Goal: Task Accomplishment & Management: Manage account settings

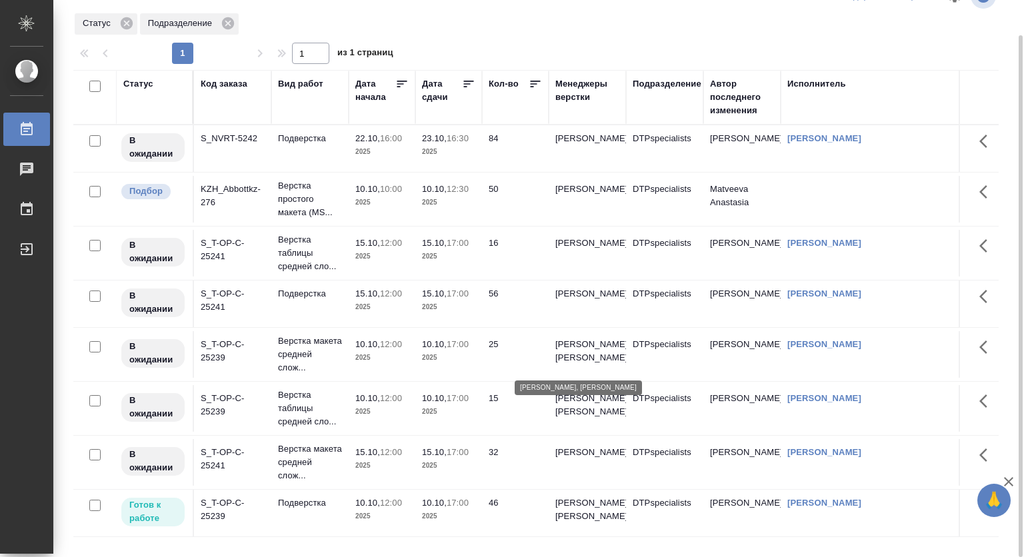
scroll to position [56, 0]
click at [387, 498] on p "12:00" at bounding box center [391, 503] width 22 height 10
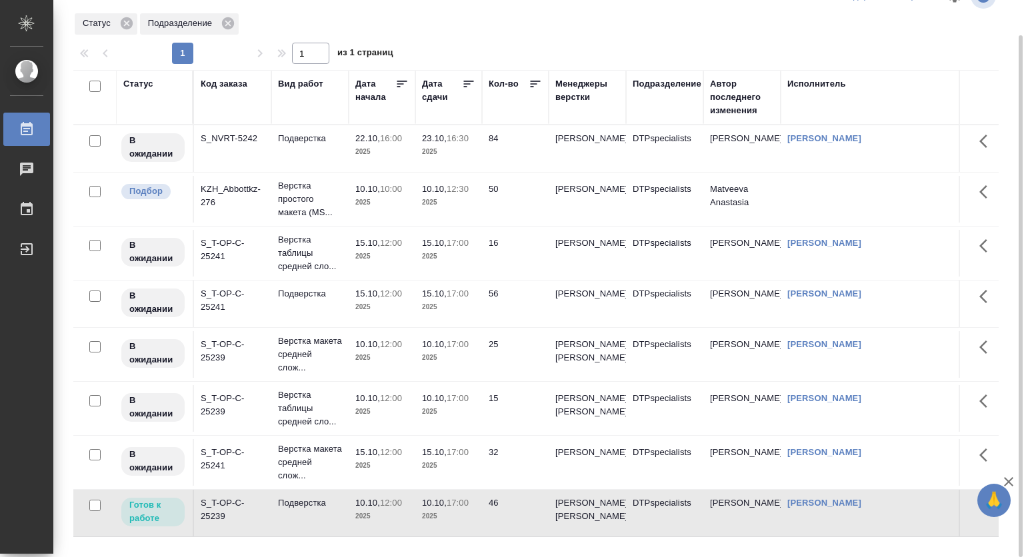
click at [387, 498] on p "12:00" at bounding box center [391, 503] width 22 height 10
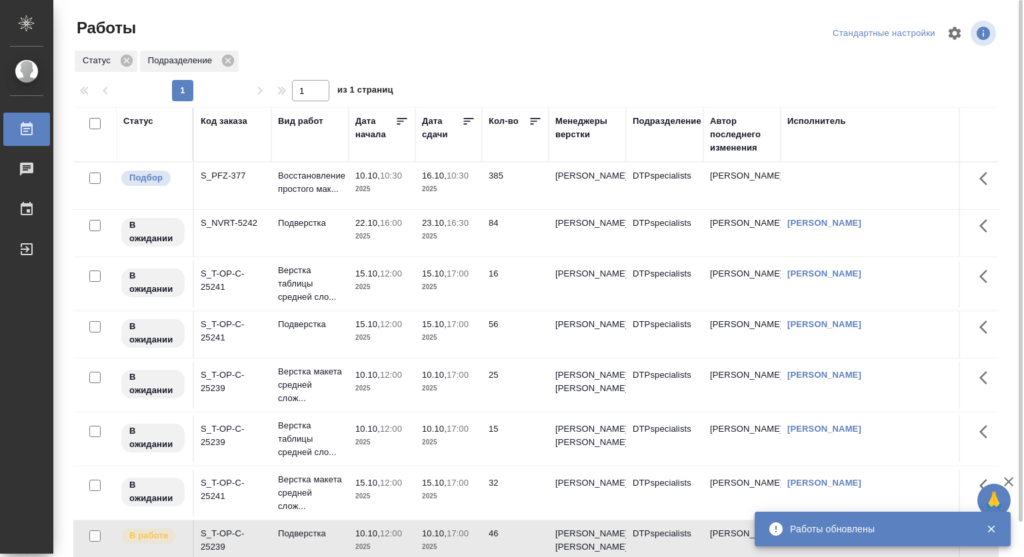
scroll to position [0, 0]
click at [312, 173] on p "Восстановление простого мак..." at bounding box center [310, 182] width 64 height 27
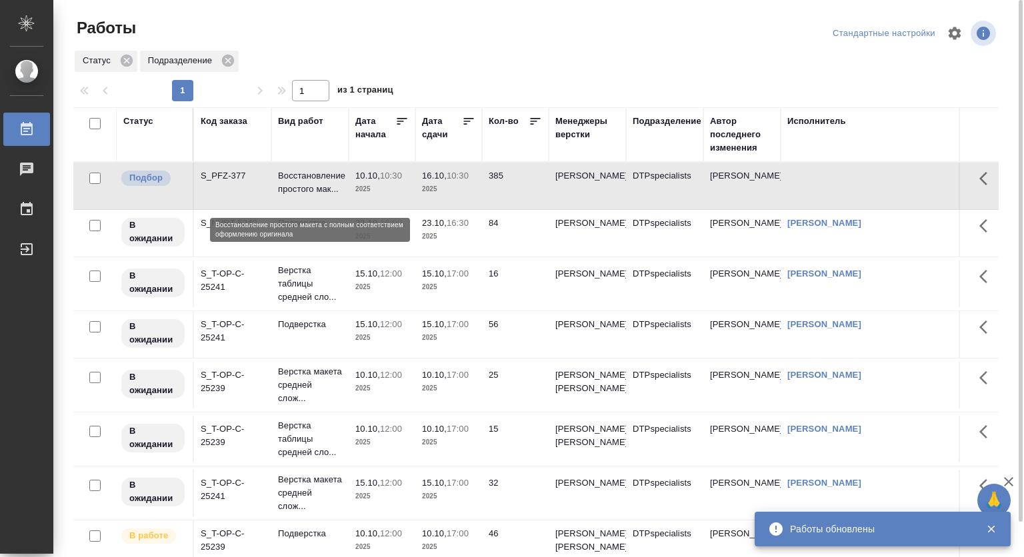
click at [312, 173] on p "Восстановление простого мак..." at bounding box center [310, 182] width 64 height 27
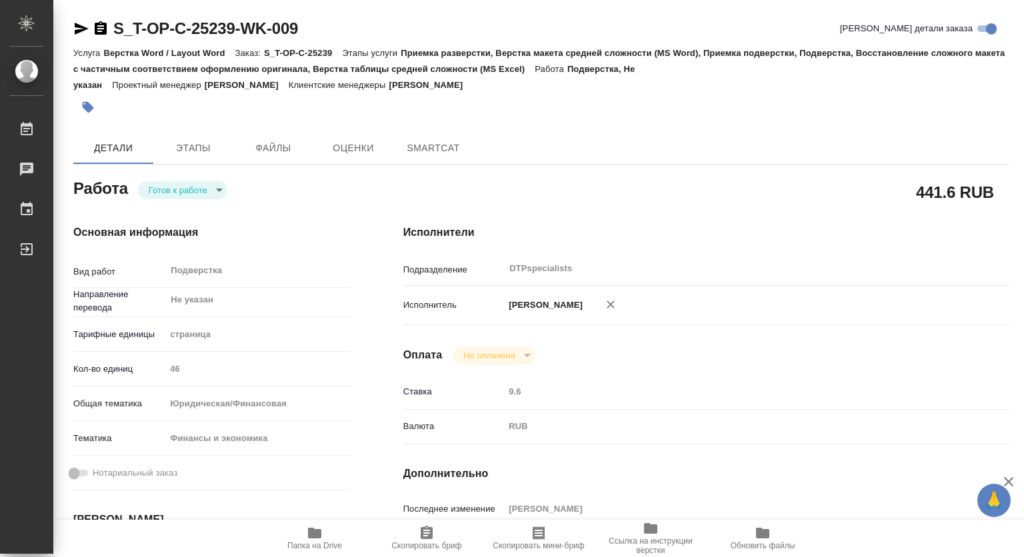
type textarea "x"
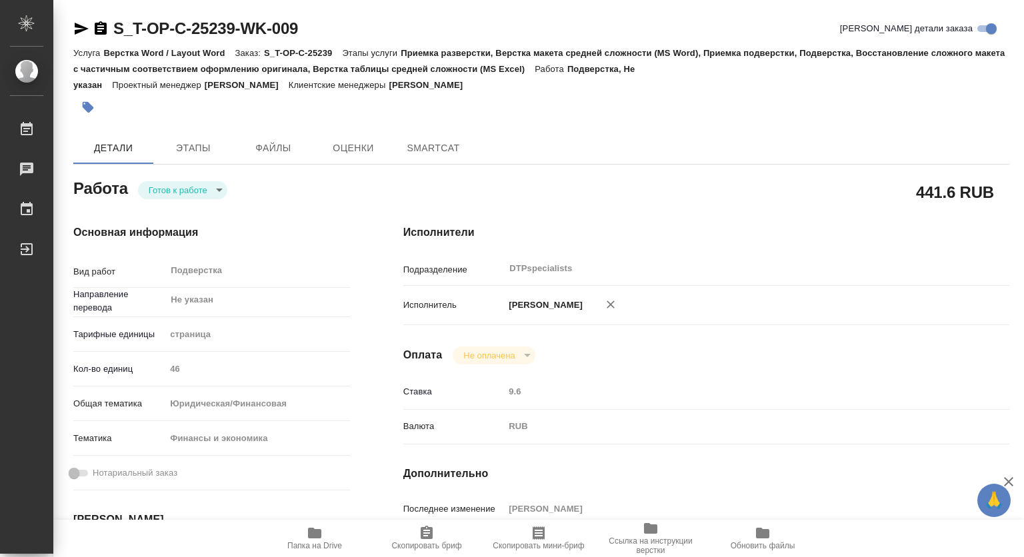
type textarea "x"
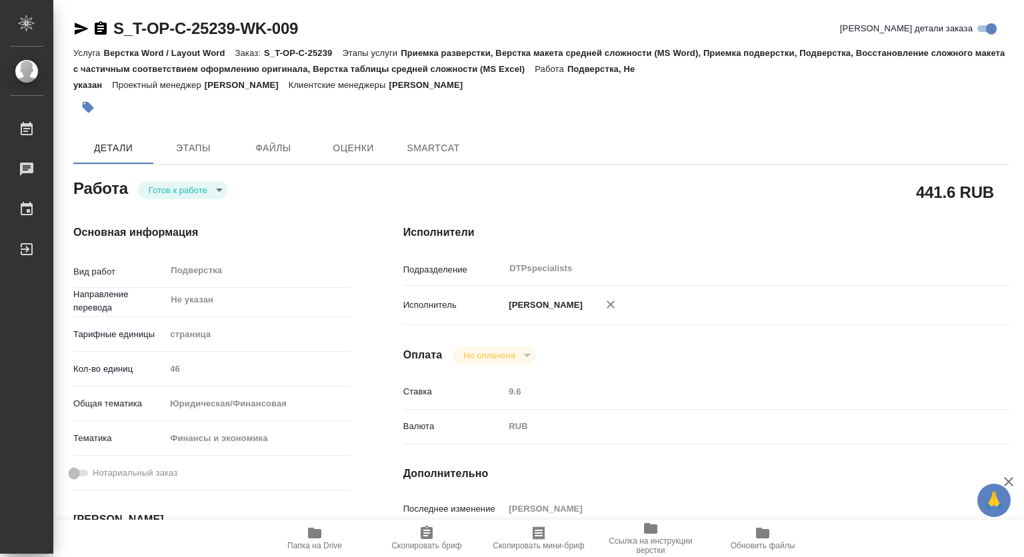
type textarea "x"
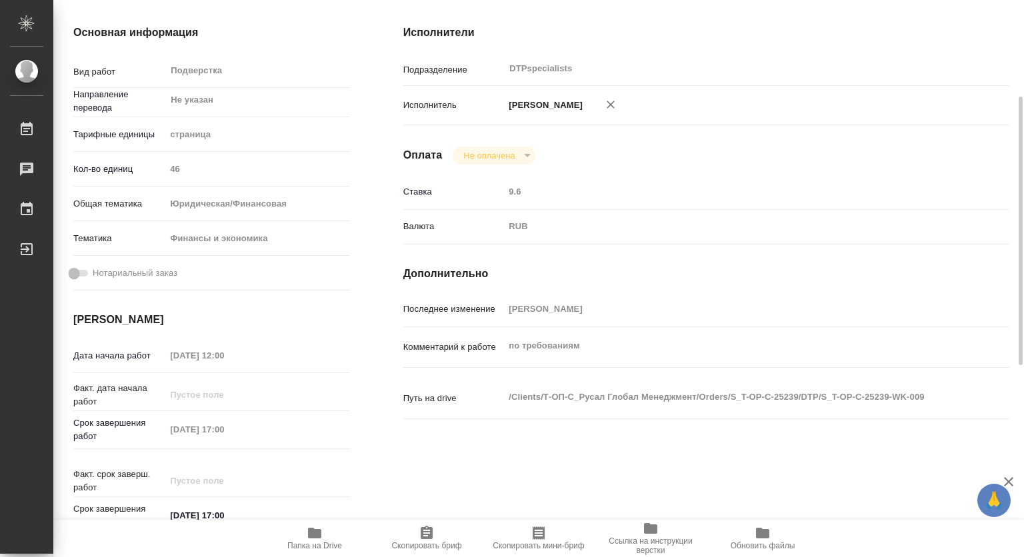
type textarea "x"
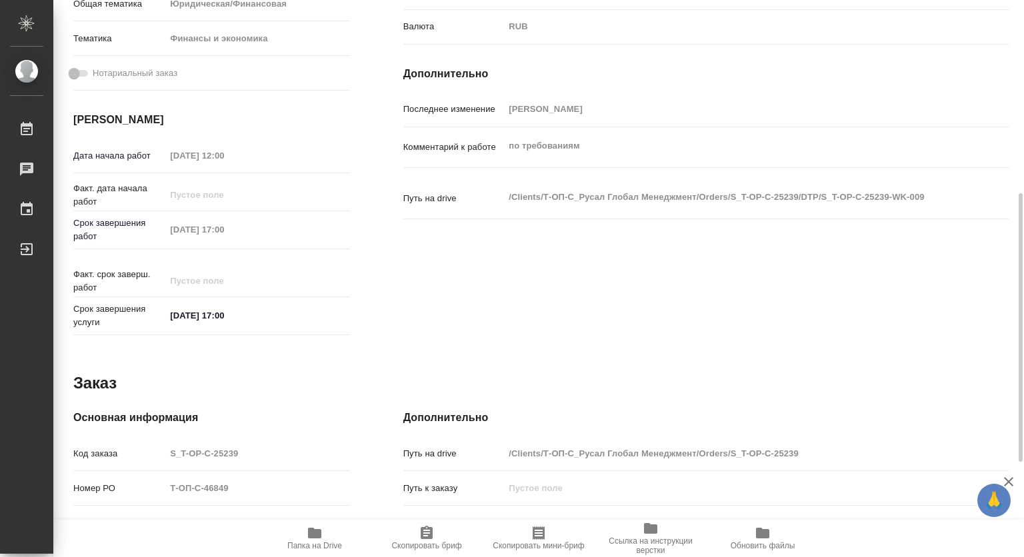
type textarea "x"
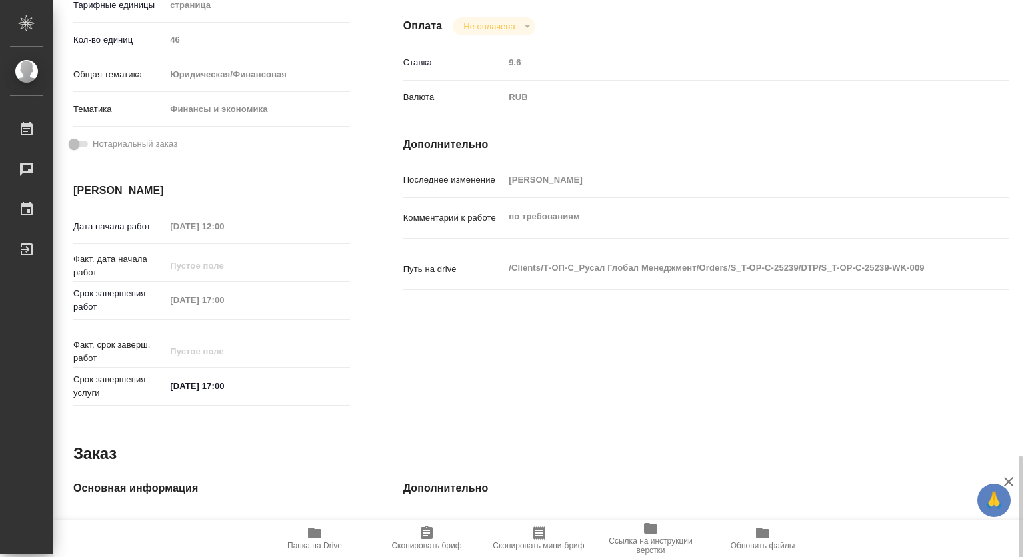
type textarea "x"
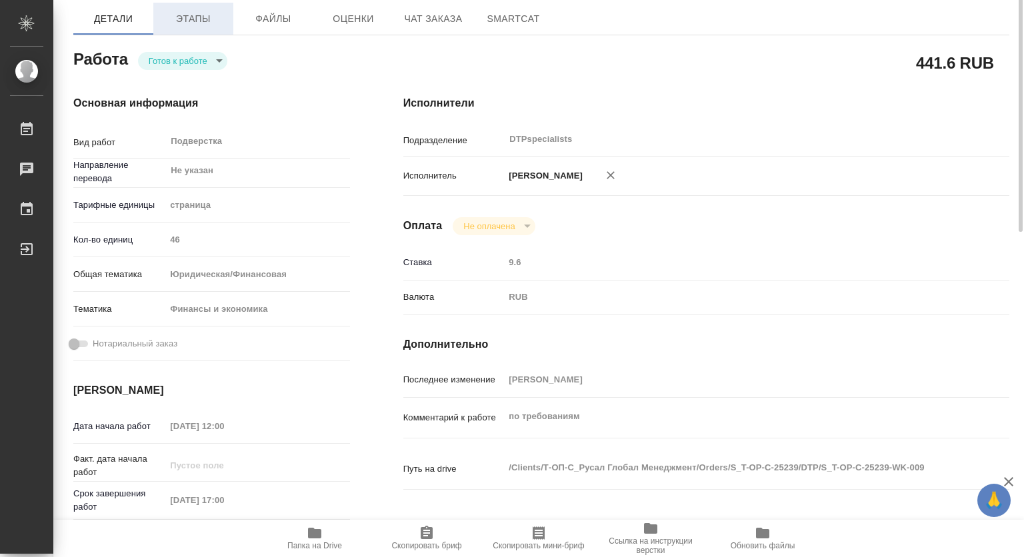
scroll to position [63, 0]
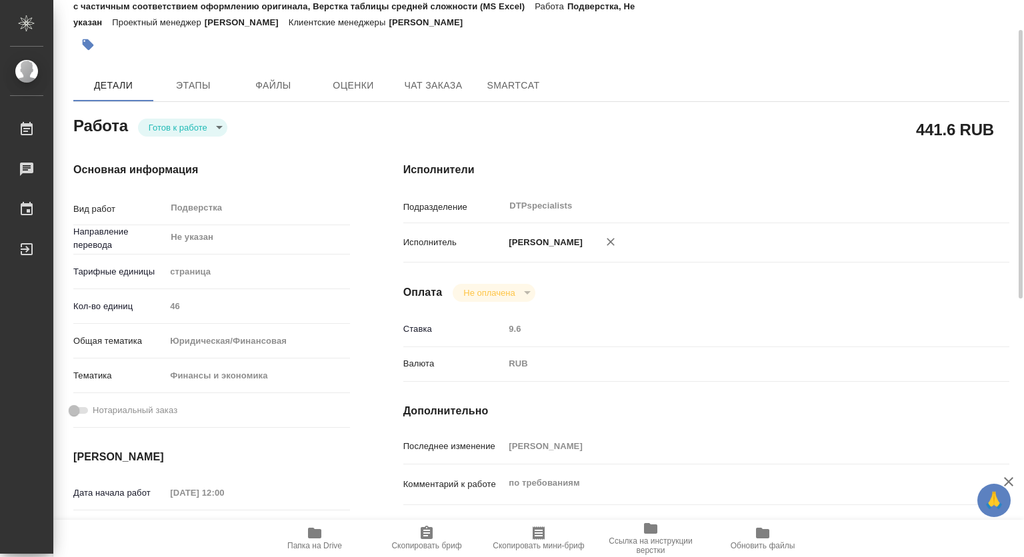
click at [192, 126] on body "🙏 .cls-1 fill:#fff; AWATERA Kovtun Svetlana Работы Чаты График Выйти S_T-OP-C-2…" at bounding box center [512, 278] width 1024 height 557
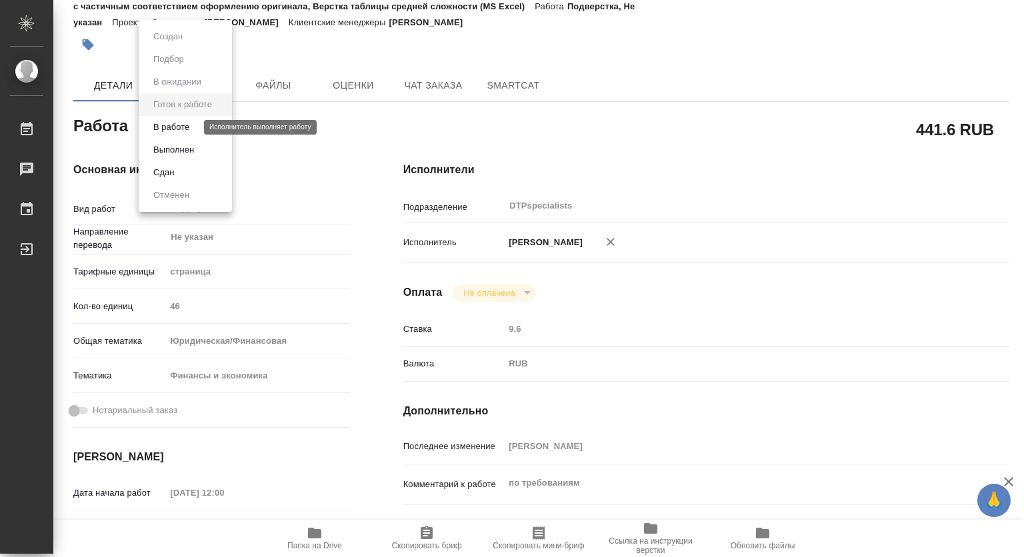
click at [176, 129] on button "В работе" at bounding box center [171, 127] width 44 height 15
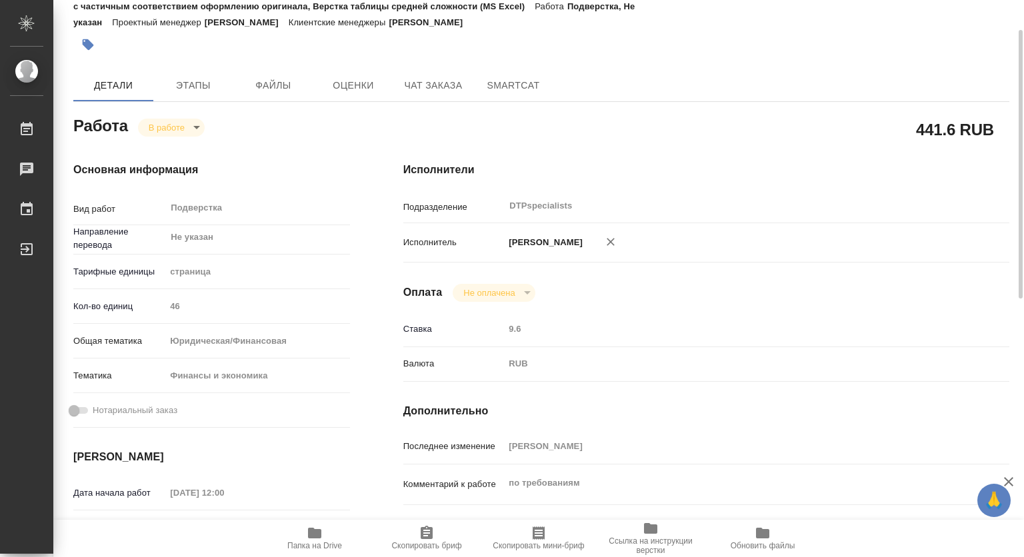
type textarea "x"
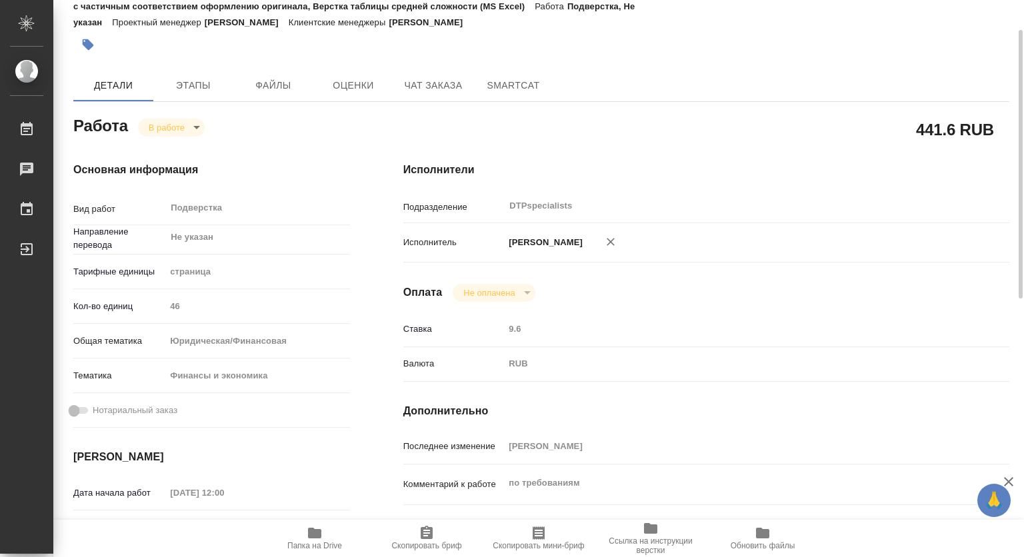
type textarea "x"
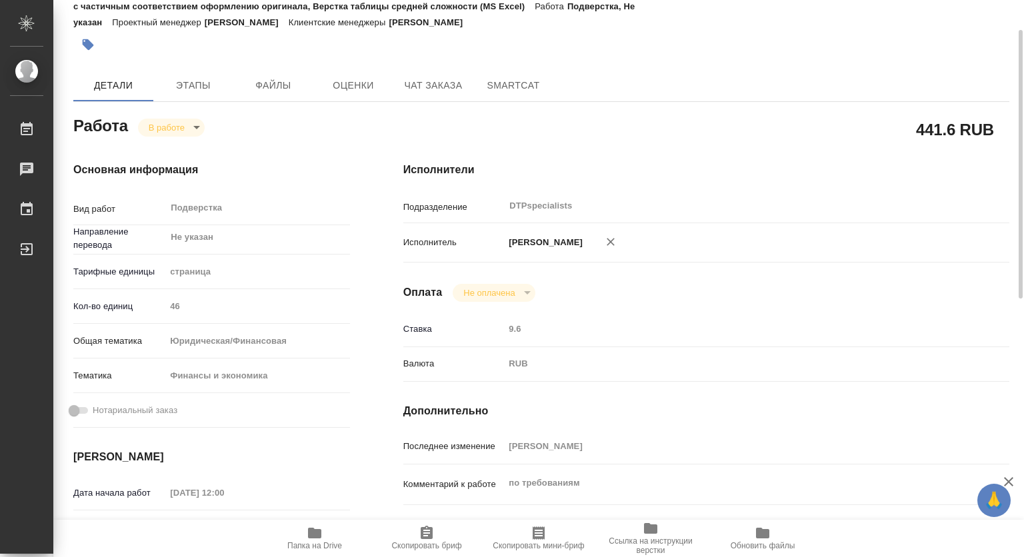
type textarea "x"
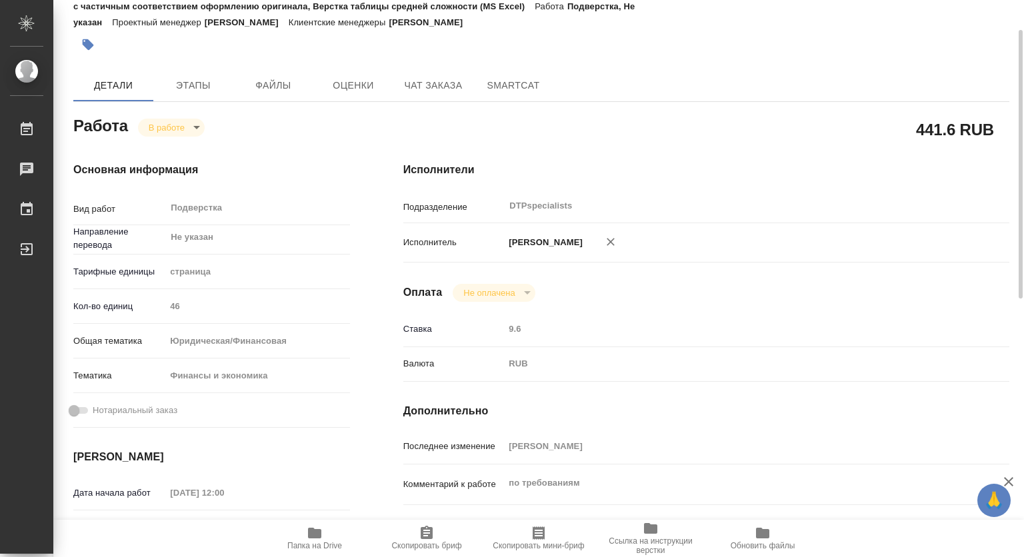
type textarea "x"
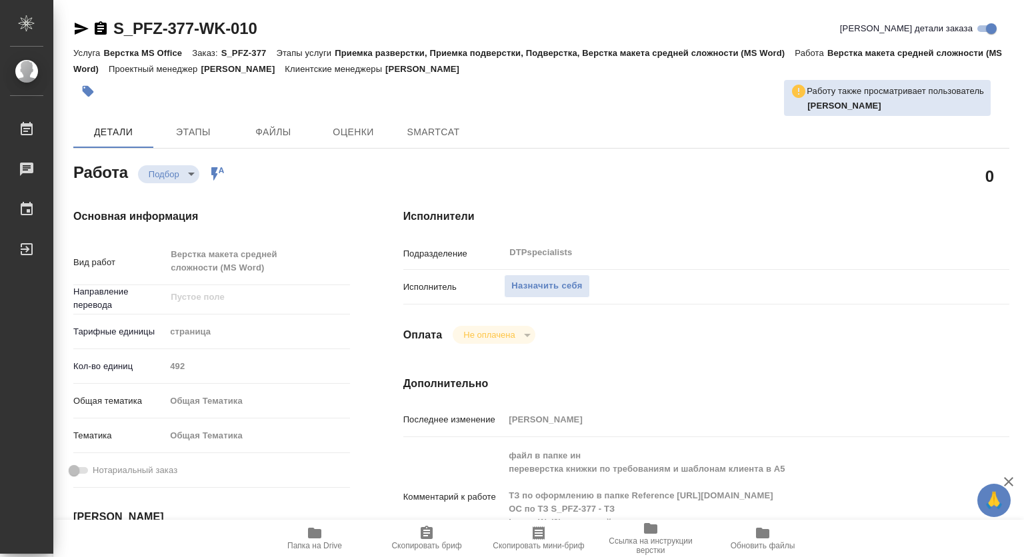
type textarea "x"
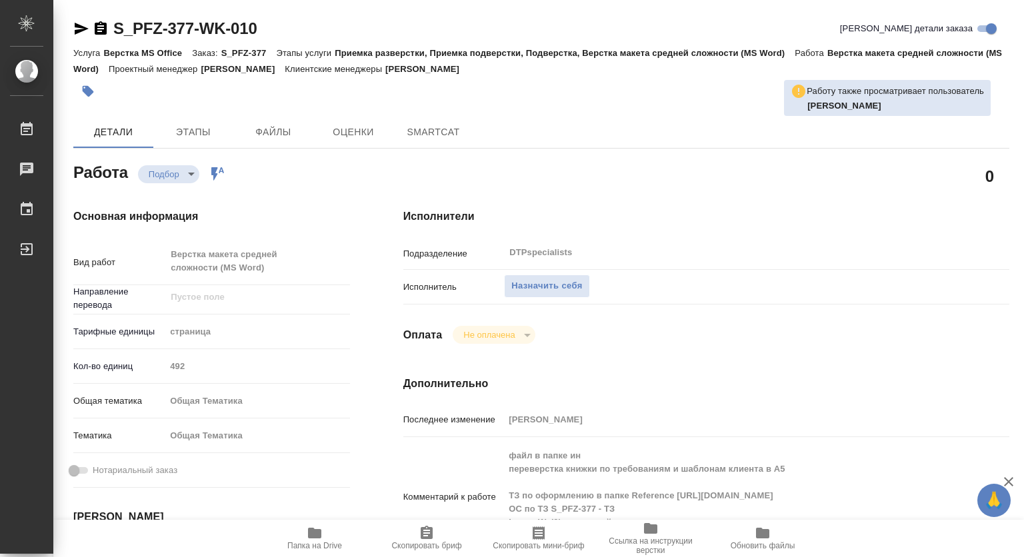
type textarea "x"
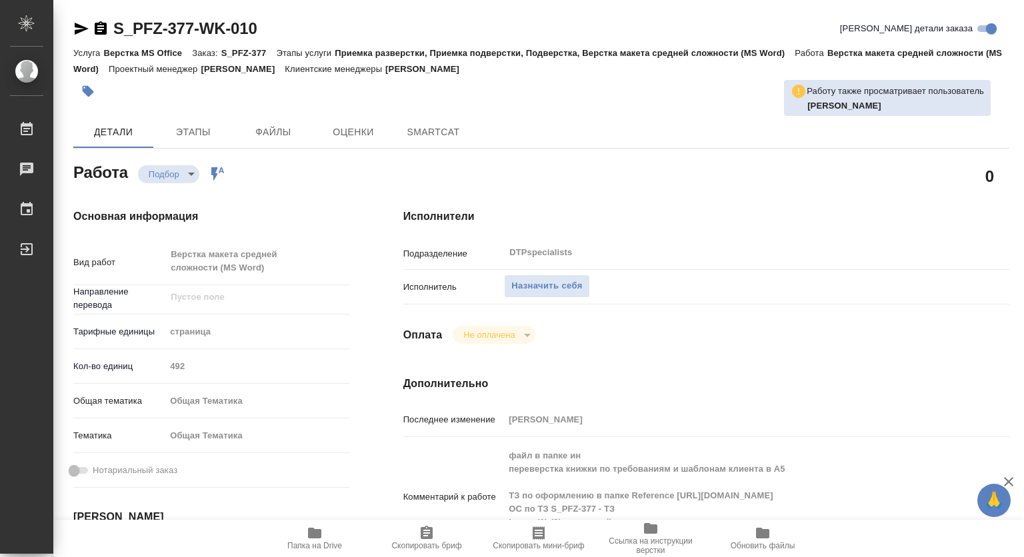
type textarea "x"
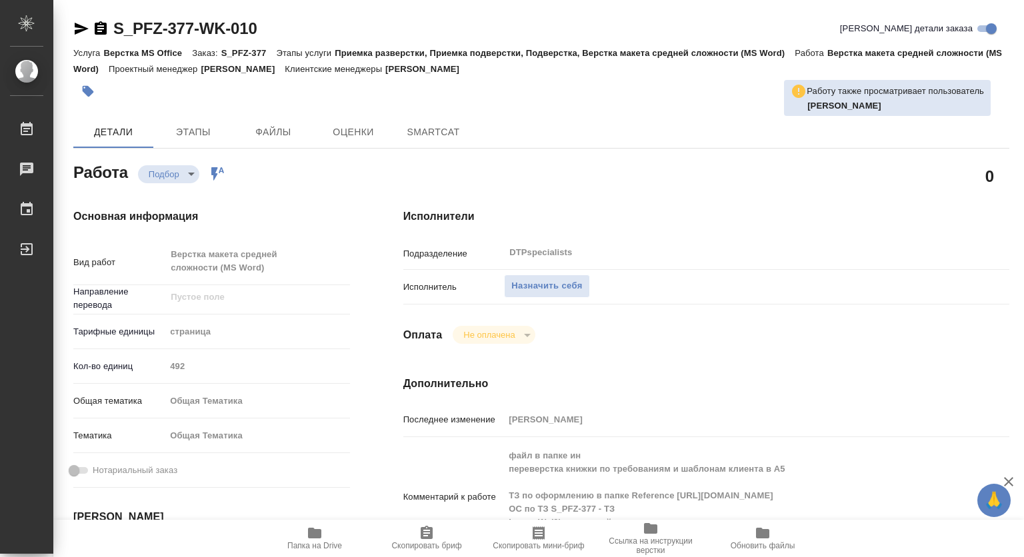
type textarea "x"
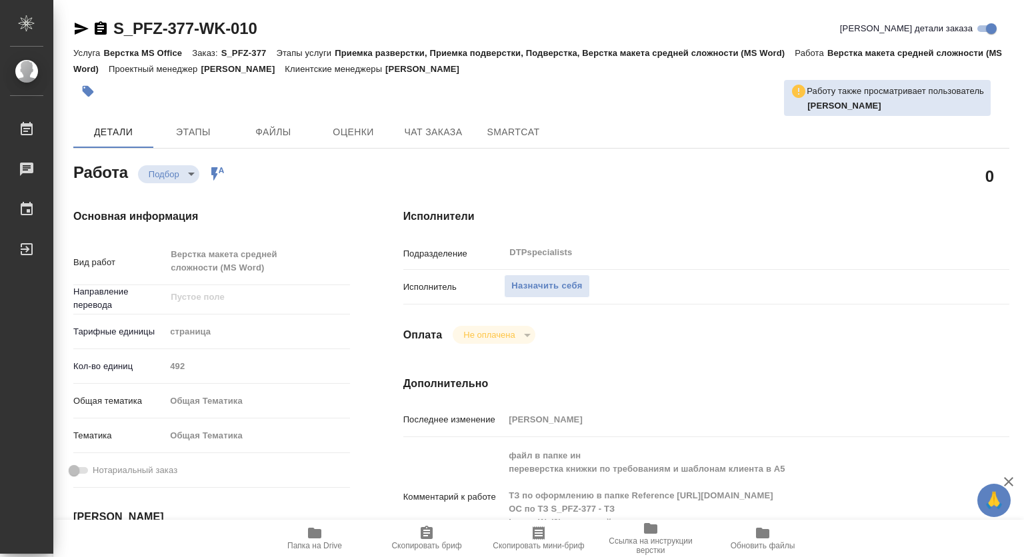
type textarea "x"
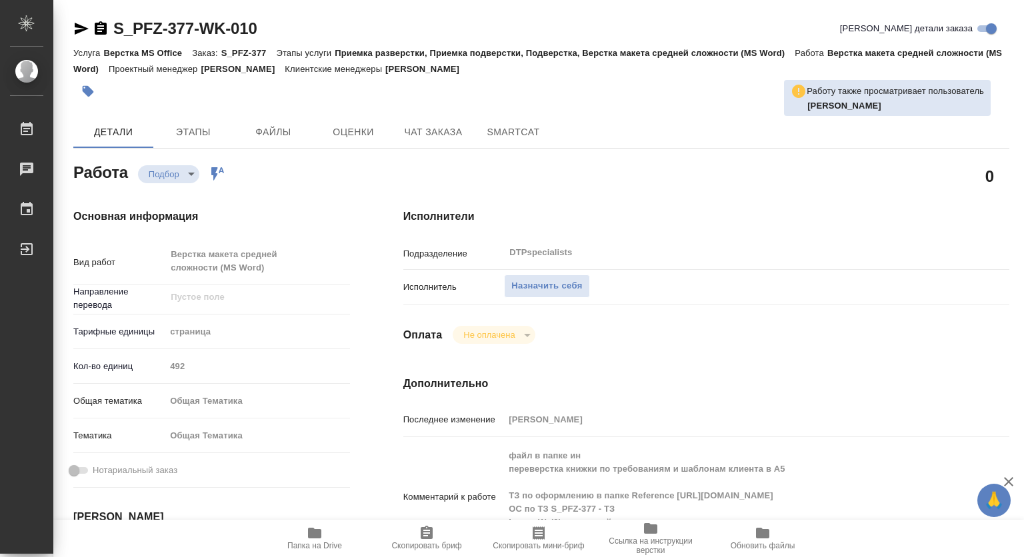
type textarea "x"
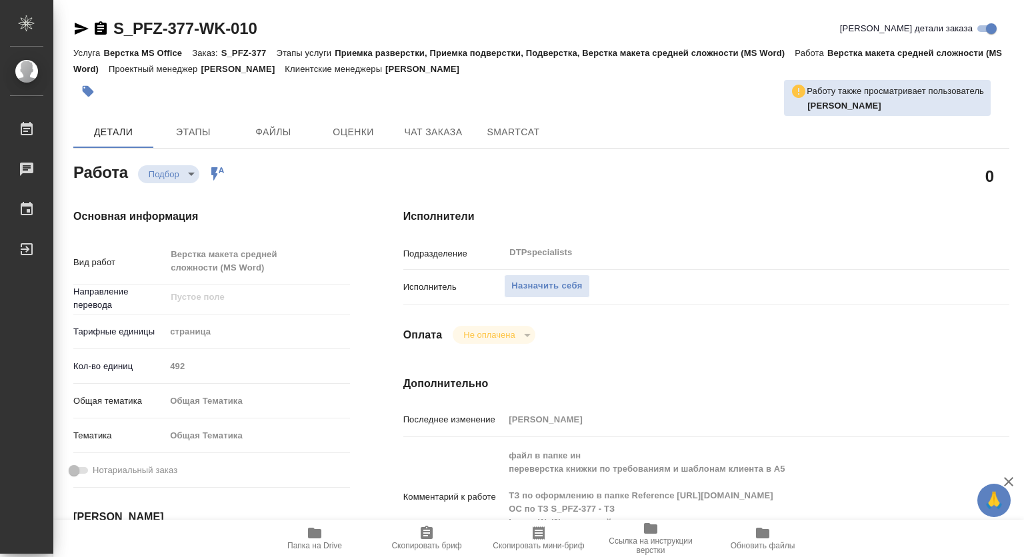
click at [316, 539] on icon "button" at bounding box center [315, 533] width 16 height 16
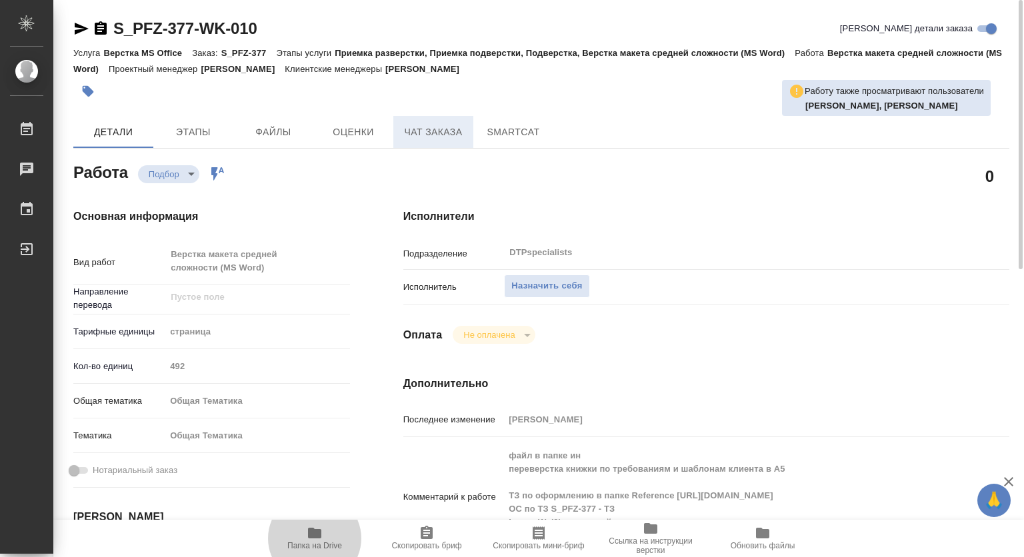
click at [445, 128] on span "Чат заказа" at bounding box center [433, 132] width 64 height 17
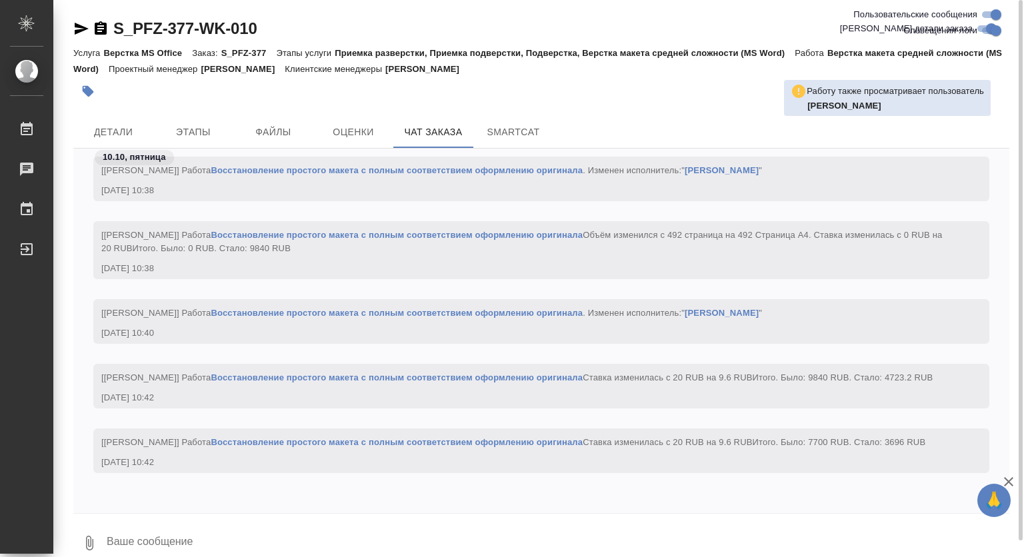
scroll to position [24327, 0]
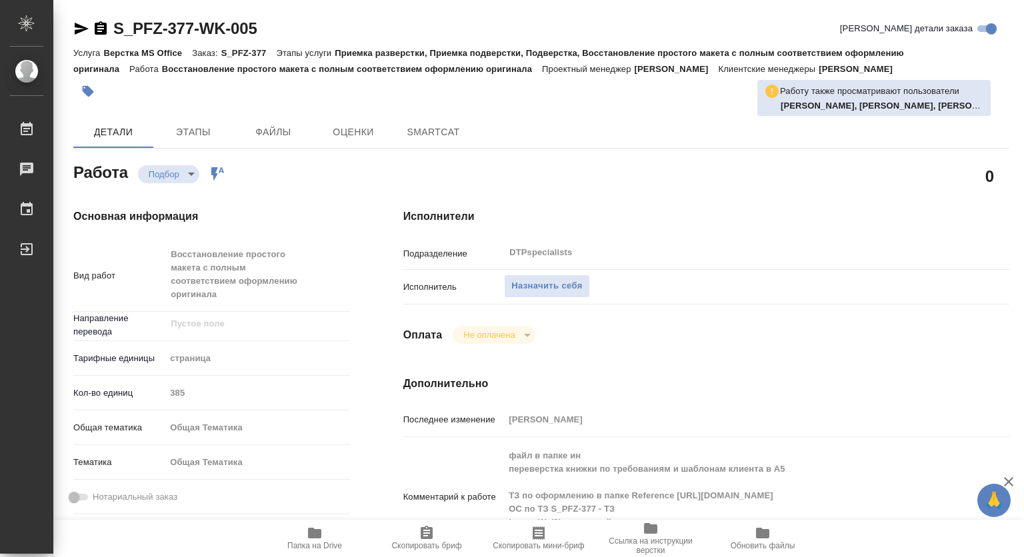
type textarea "x"
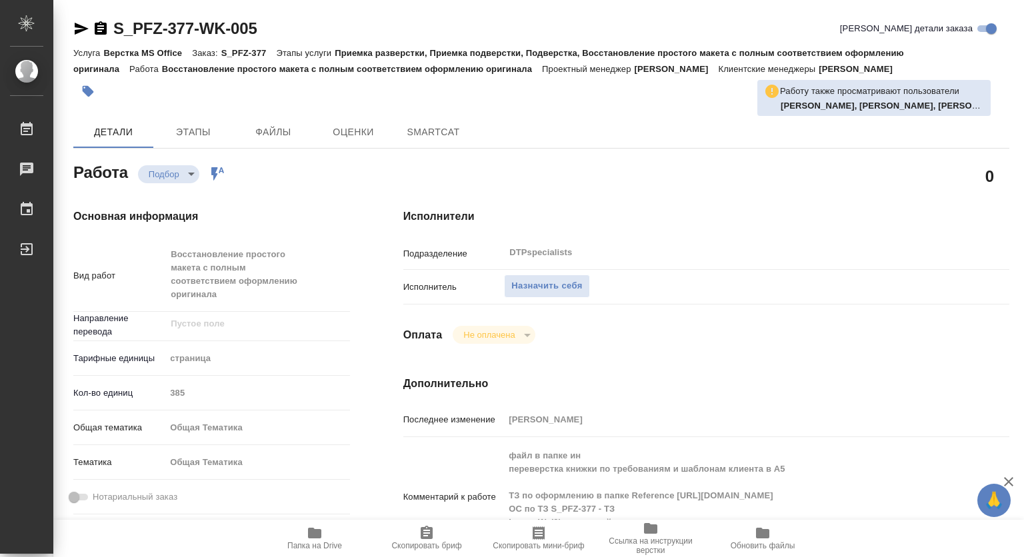
type textarea "x"
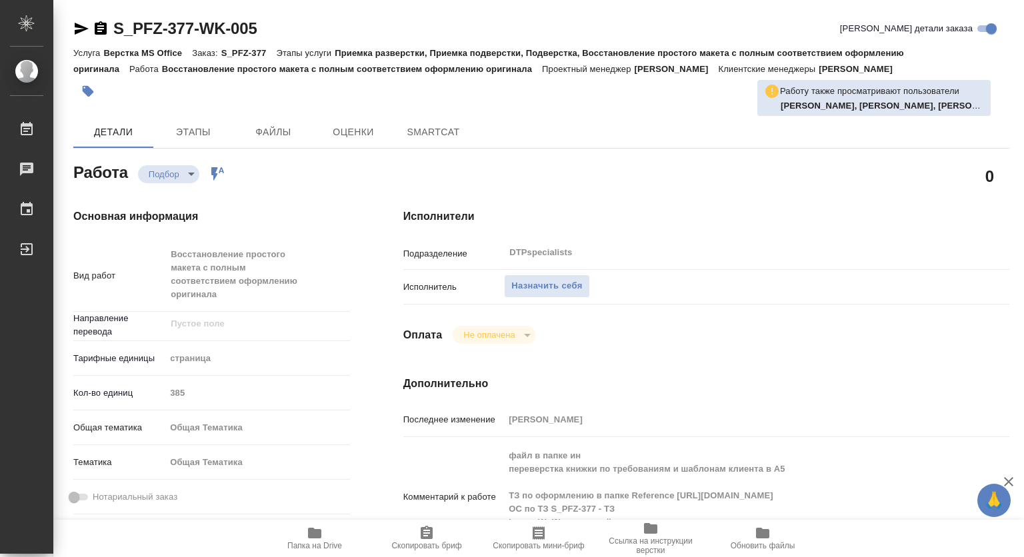
type textarea "x"
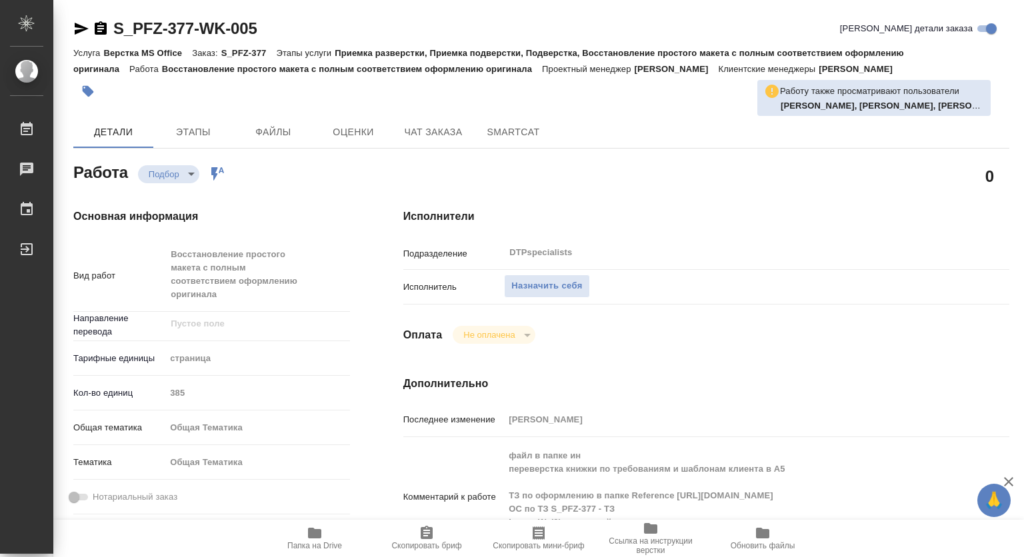
type textarea "x"
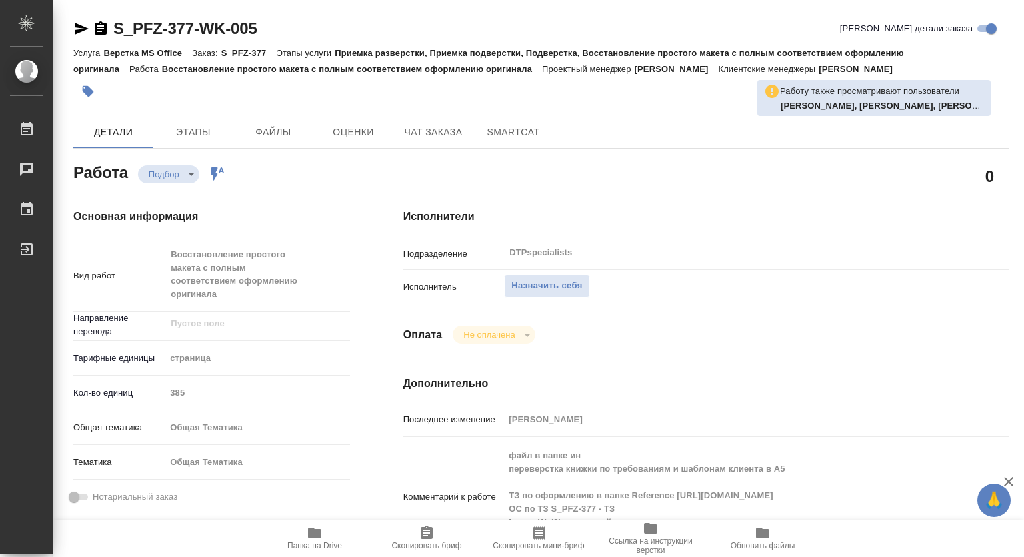
type textarea "x"
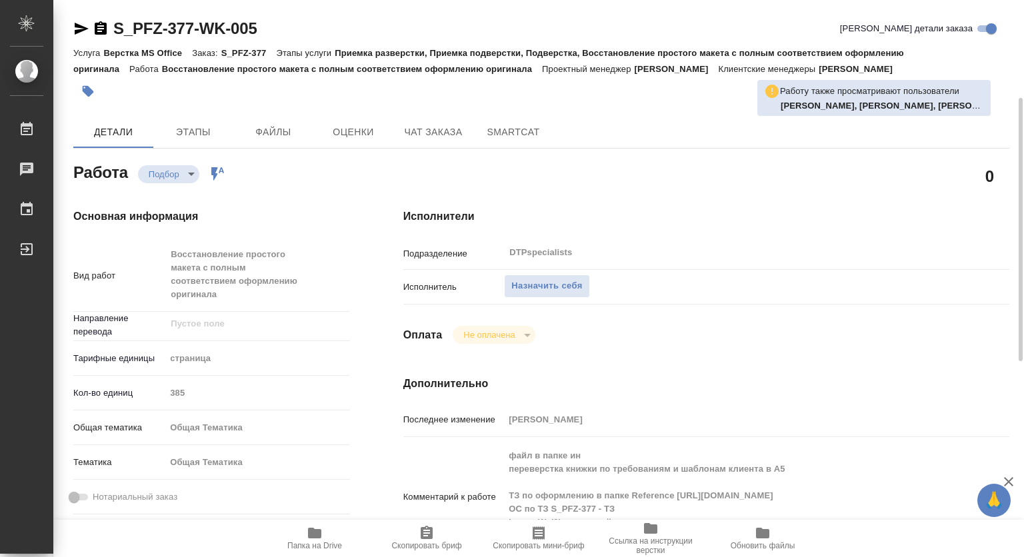
scroll to position [67, 0]
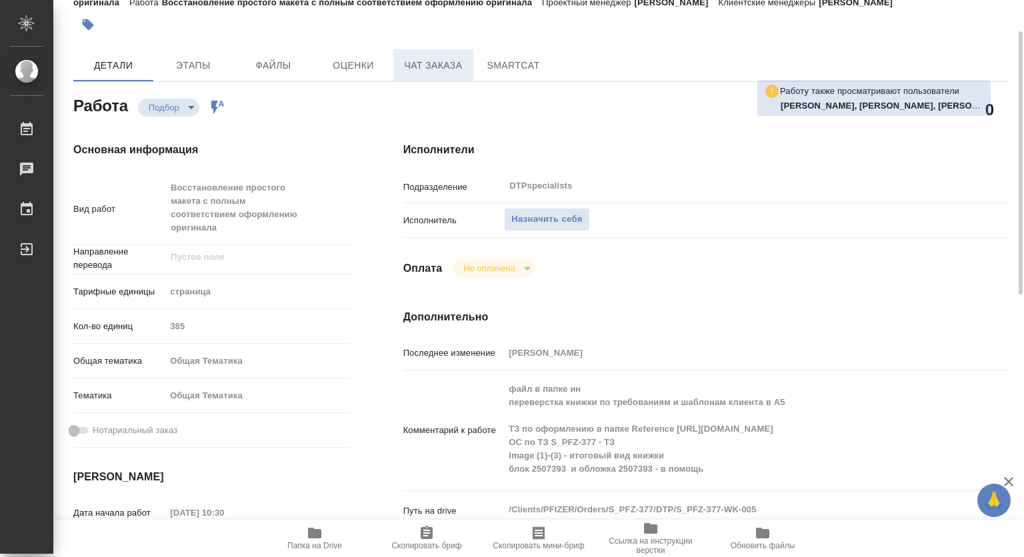
click at [415, 53] on button "Чат заказа" at bounding box center [433, 65] width 80 height 32
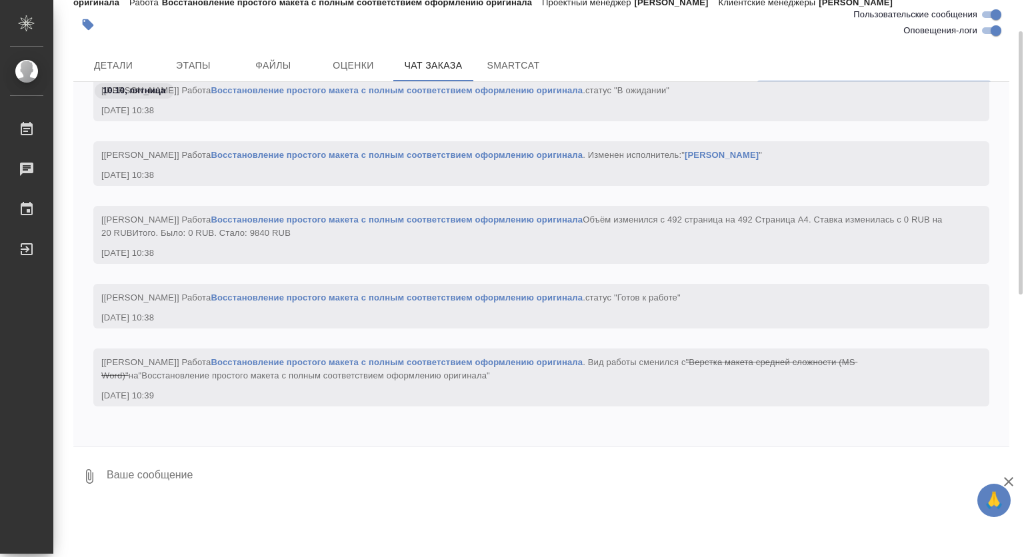
scroll to position [22955, 0]
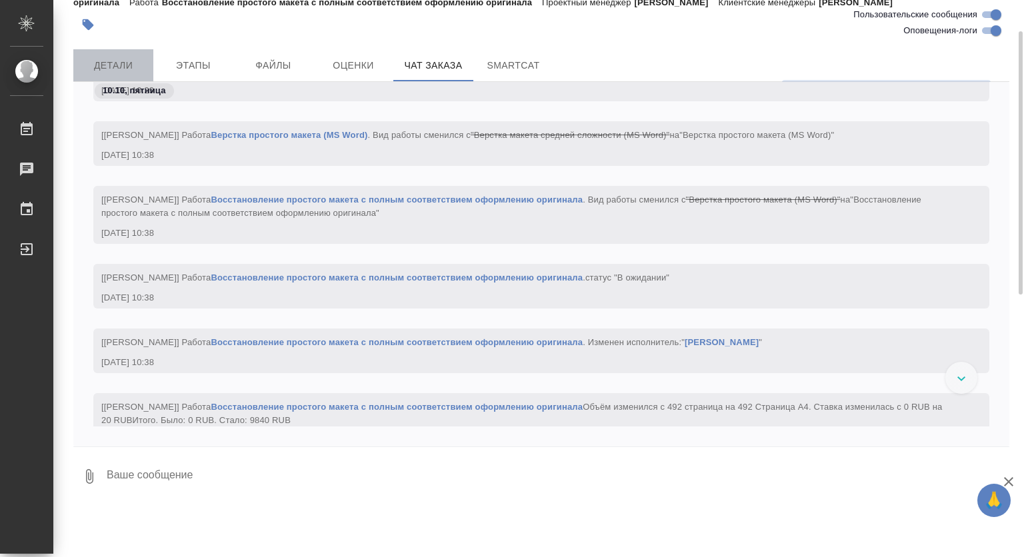
click at [116, 60] on span "Детали" at bounding box center [113, 65] width 64 height 17
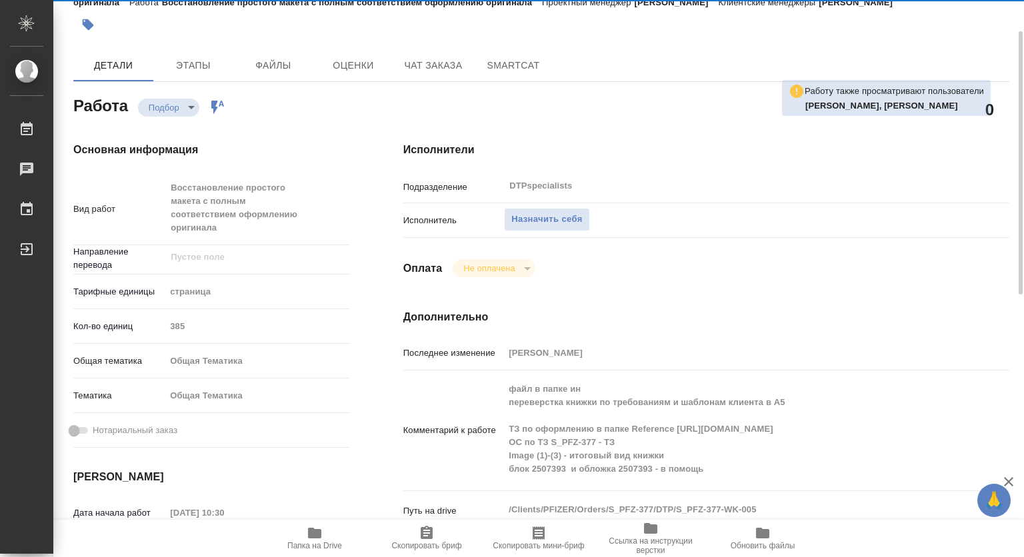
type textarea "x"
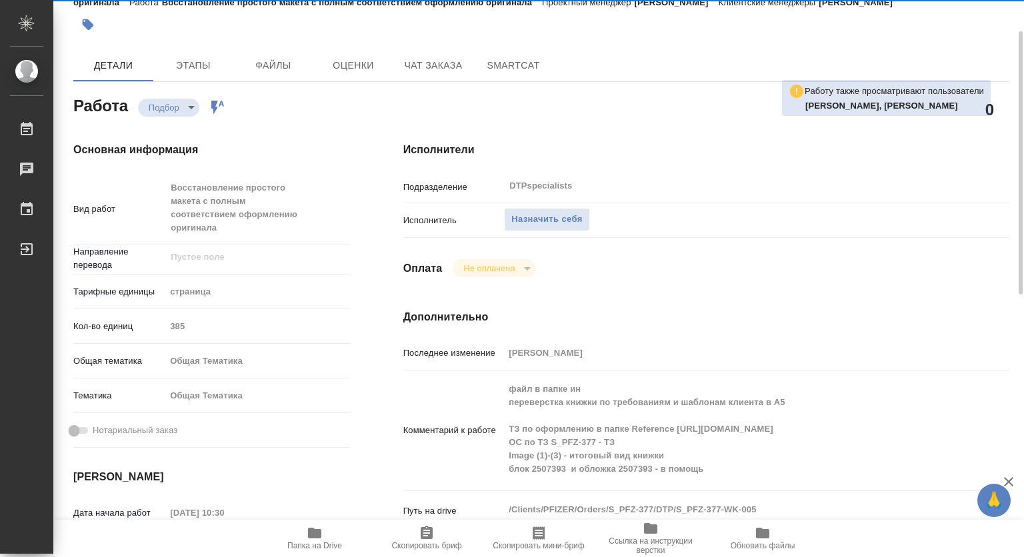
type textarea "x"
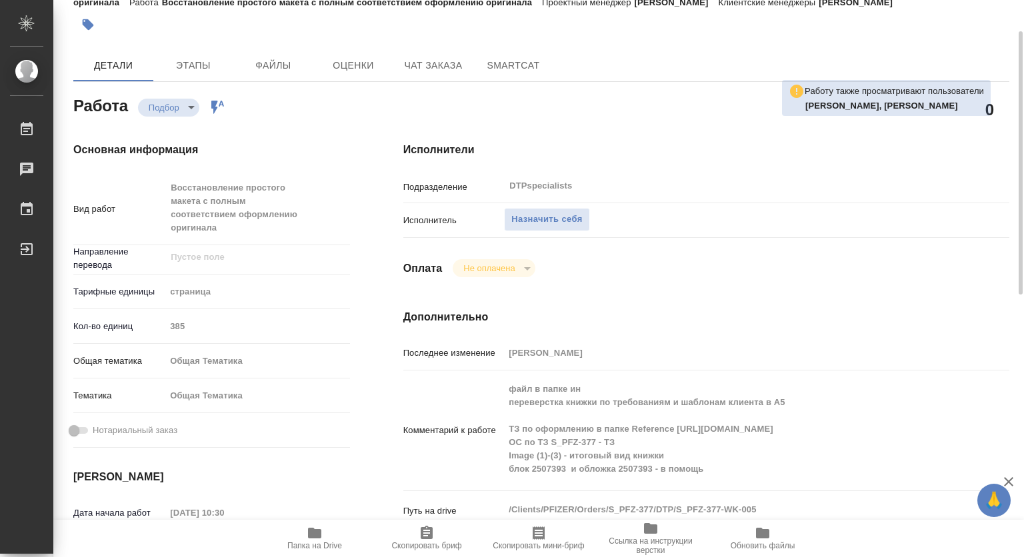
type textarea "x"
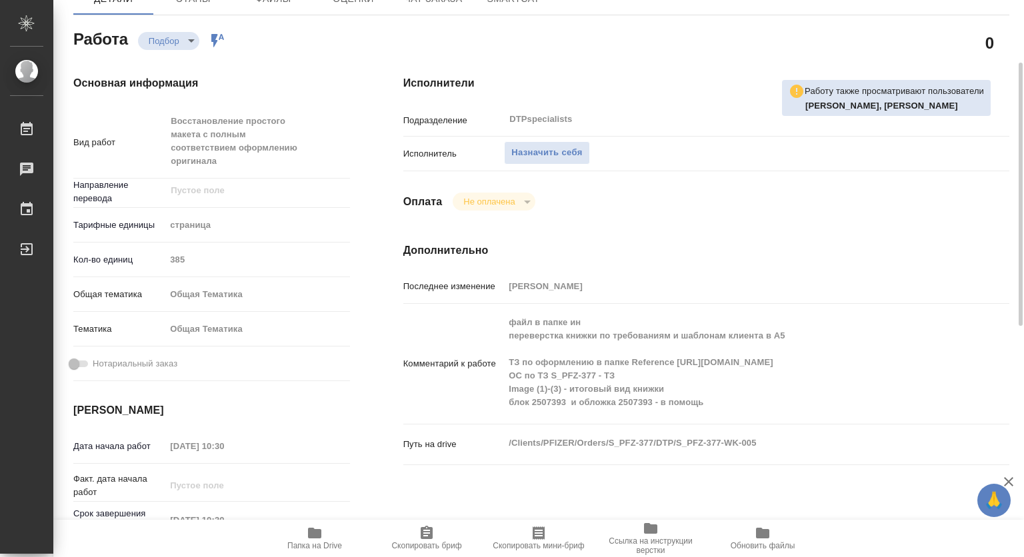
scroll to position [200, 0]
